Goal: Transaction & Acquisition: Purchase product/service

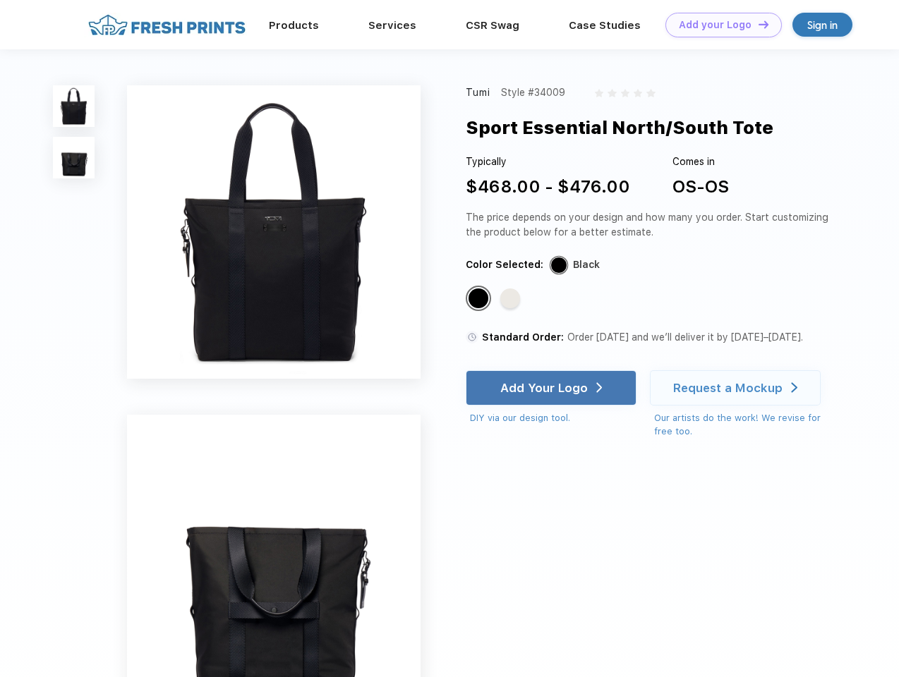
click at [718, 25] on link "Add your Logo Design Tool" at bounding box center [723, 25] width 116 height 25
click at [0, 0] on div "Design Tool" at bounding box center [0, 0] width 0 height 0
click at [757, 24] on link "Add your Logo Design Tool" at bounding box center [723, 25] width 116 height 25
click at [74, 106] on img at bounding box center [74, 106] width 42 height 42
click at [74, 158] on img at bounding box center [74, 158] width 42 height 42
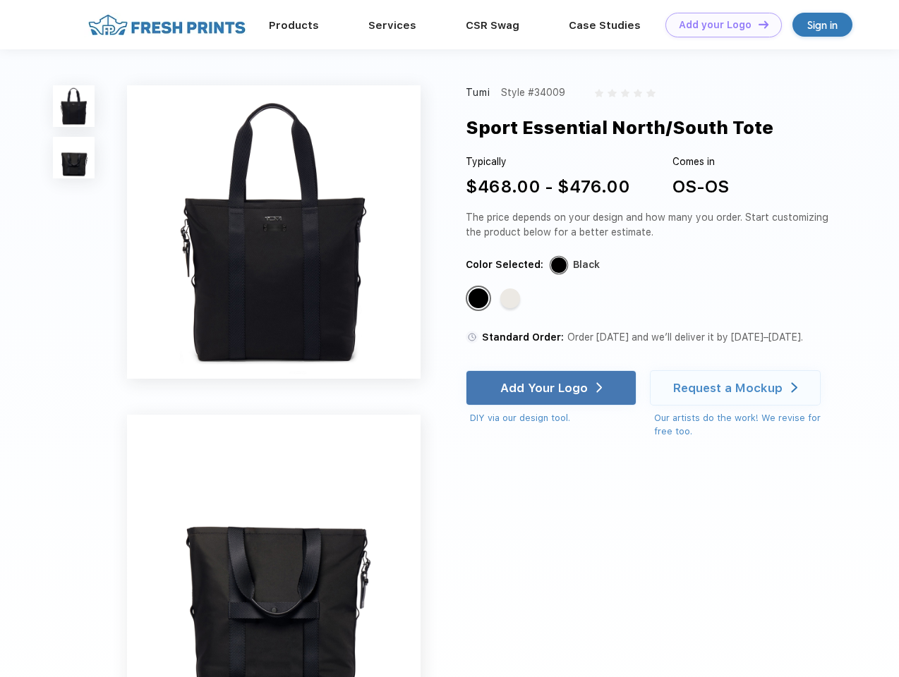
click at [480, 299] on div "Standard Color" at bounding box center [478, 298] width 20 height 20
click at [511, 299] on div "Standard Color" at bounding box center [510, 298] width 20 height 20
click at [552, 388] on div "Add Your Logo" at bounding box center [543, 388] width 87 height 14
click at [737, 388] on div "Request a Mockup" at bounding box center [727, 388] width 109 height 14
